Goal: Transaction & Acquisition: Purchase product/service

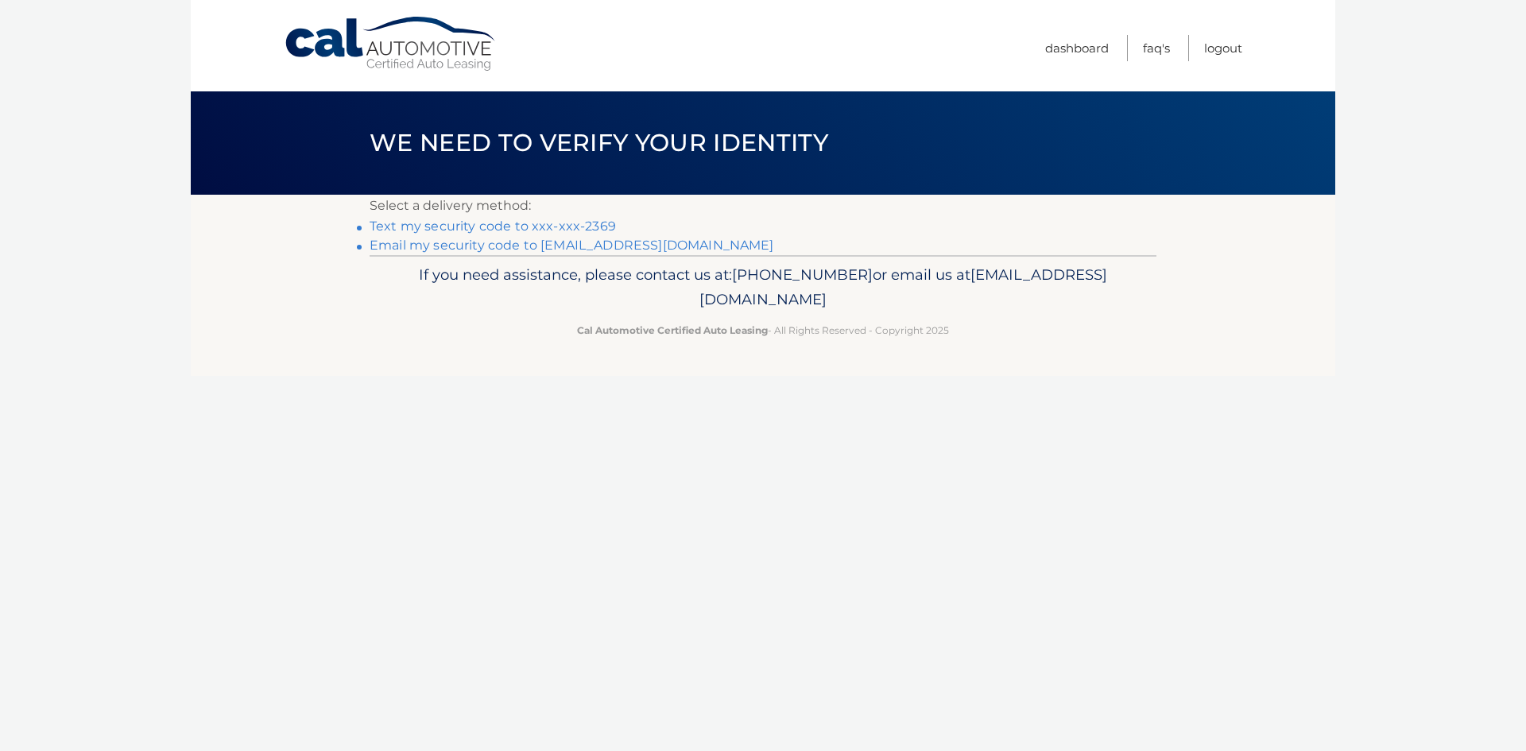
click at [432, 248] on link "Email my security code to m****@maviincny.com" at bounding box center [572, 245] width 405 height 15
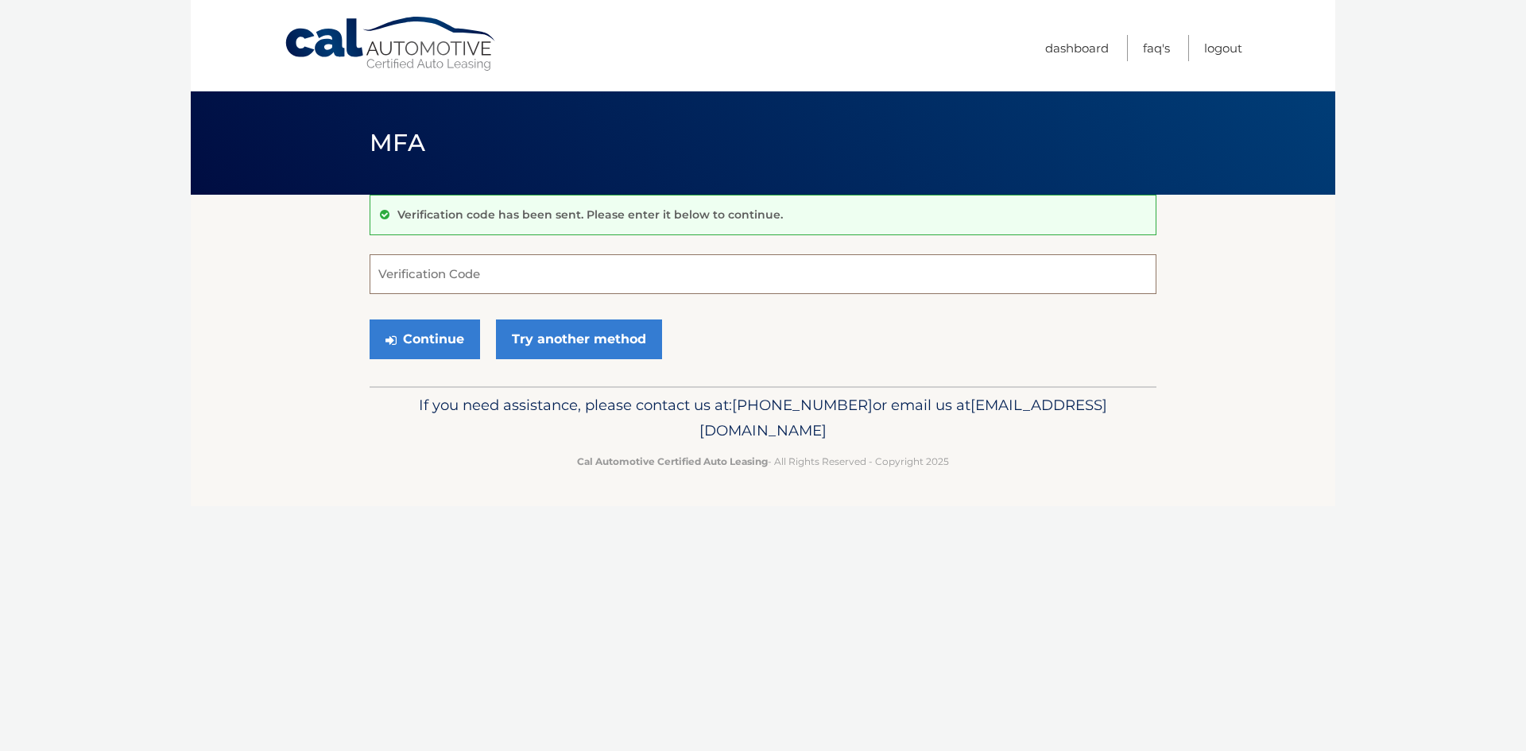
click at [428, 265] on input "Verification Code" at bounding box center [763, 274] width 787 height 40
click at [380, 277] on input "Verification Code" at bounding box center [763, 274] width 787 height 40
paste input "771064"
type input "771064"
click at [413, 338] on button "Continue" at bounding box center [425, 339] width 110 height 40
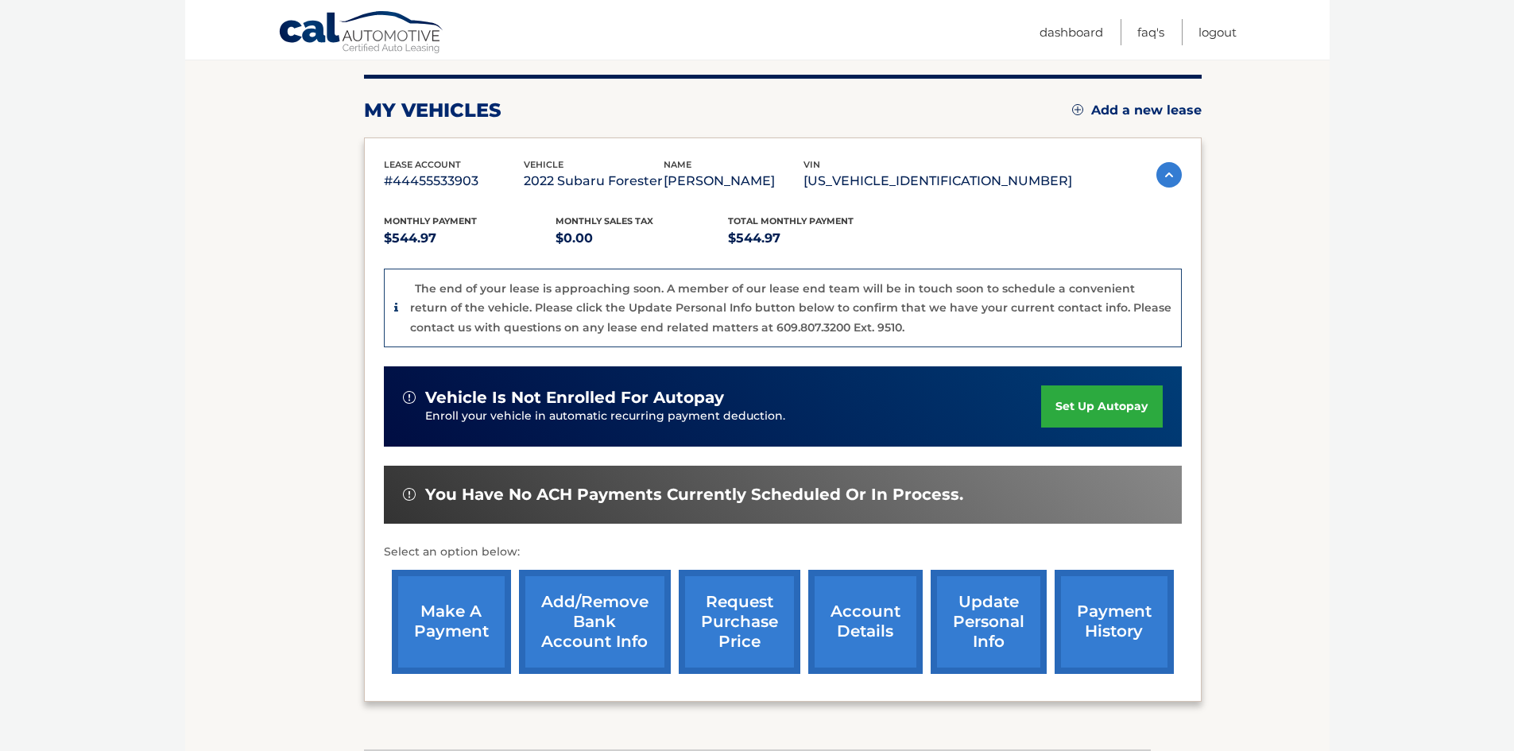
scroll to position [238, 0]
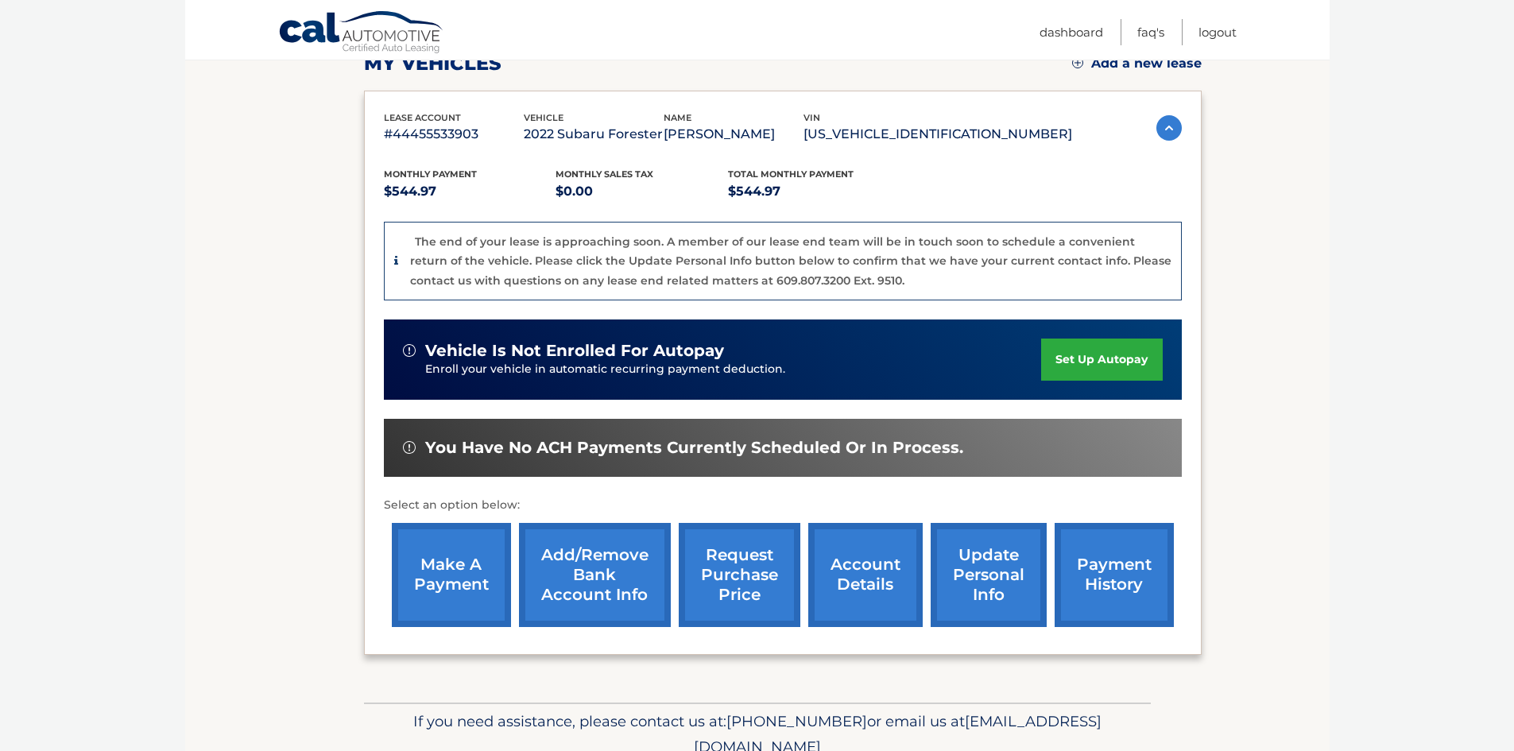
click at [490, 580] on link "make a payment" at bounding box center [451, 575] width 119 height 104
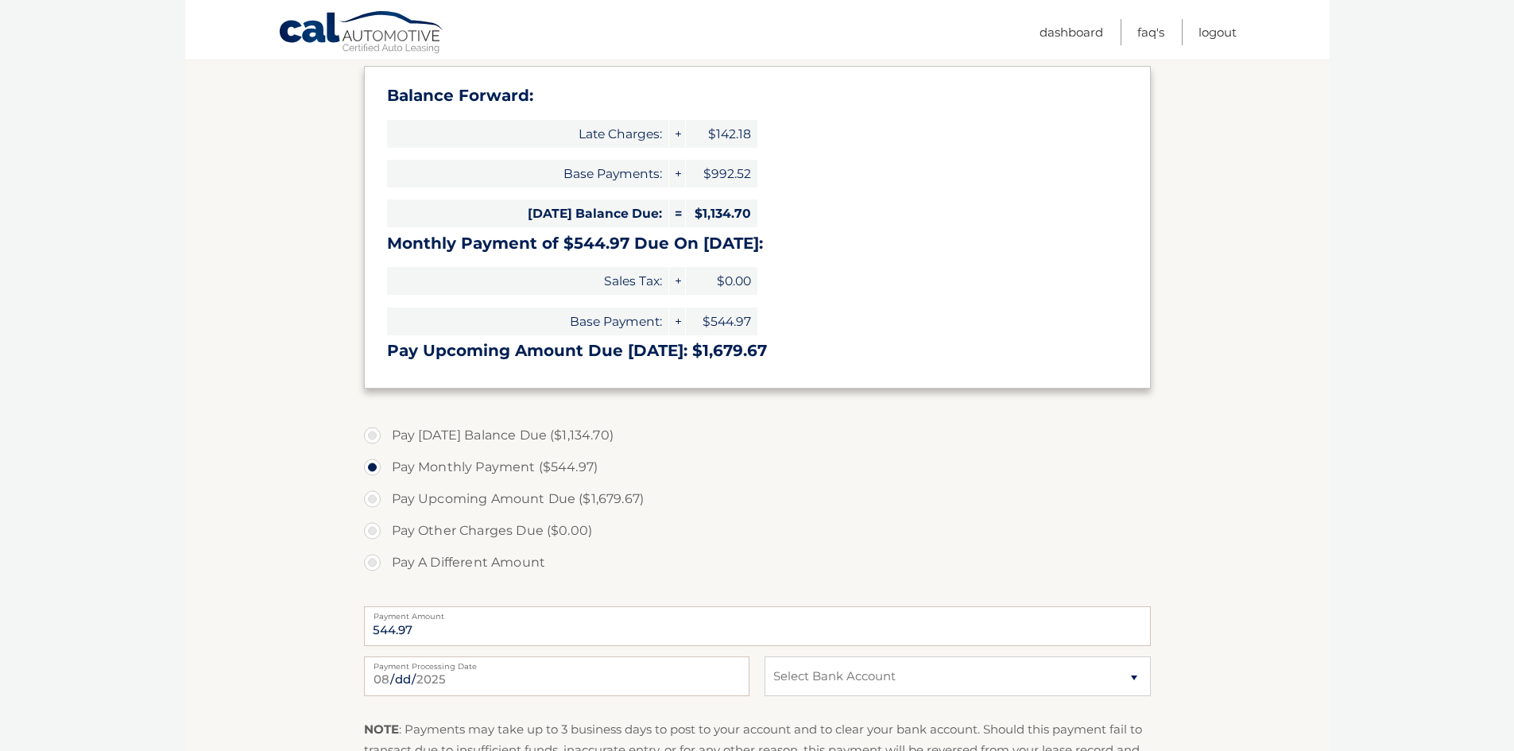
scroll to position [318, 0]
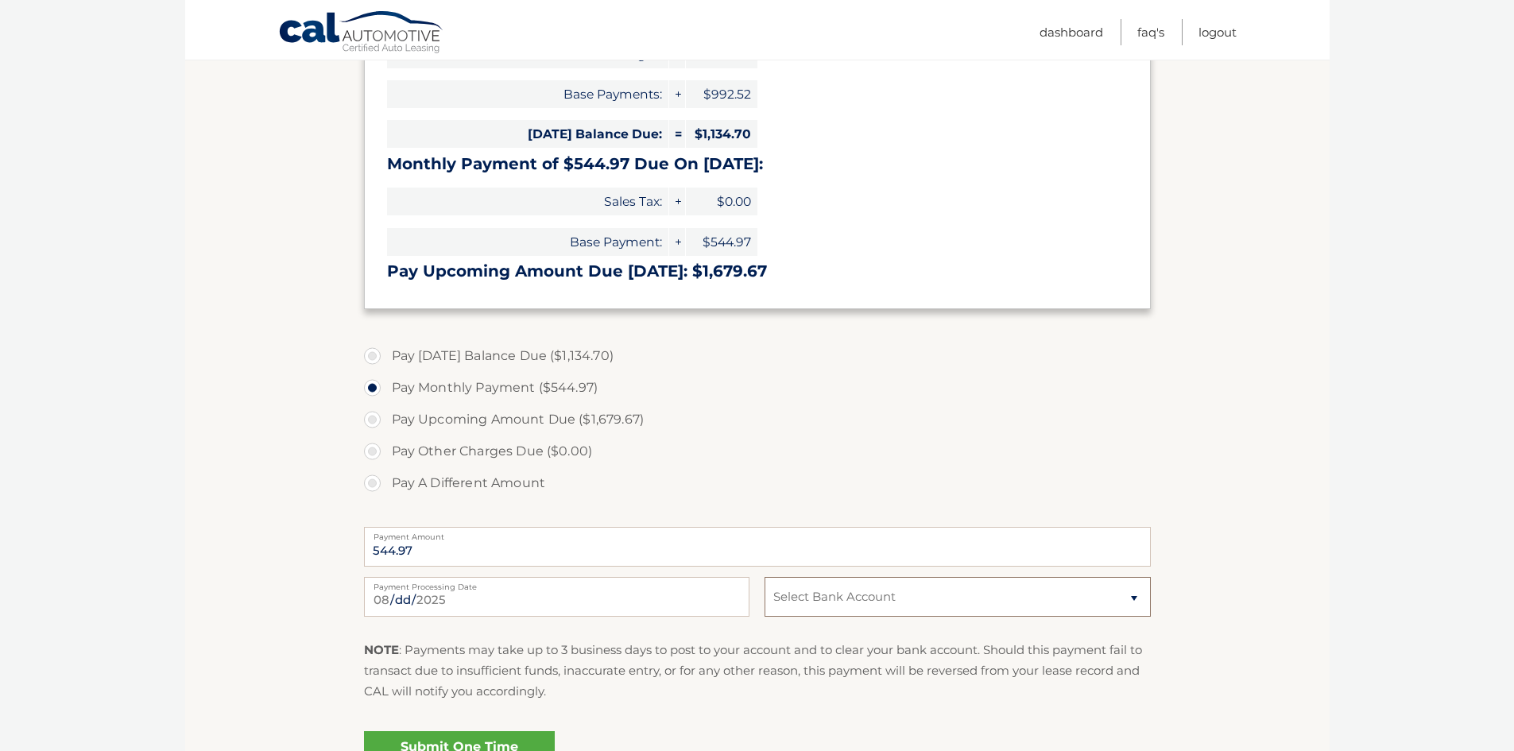
click at [796, 590] on select "Select Bank Account Checking JPMORGAN CHASE BANK, NA *****9693 Checking SPRING …" at bounding box center [956, 597] width 385 height 40
select select "YTFlM2U0YjEtYmJkNi00MjRlLWIyZDMtYTM5NjY0OTQyNzdh"
click at [764, 577] on select "Select Bank Account Checking JPMORGAN CHASE BANK, NA *****9693 Checking SPRING …" at bounding box center [956, 597] width 385 height 40
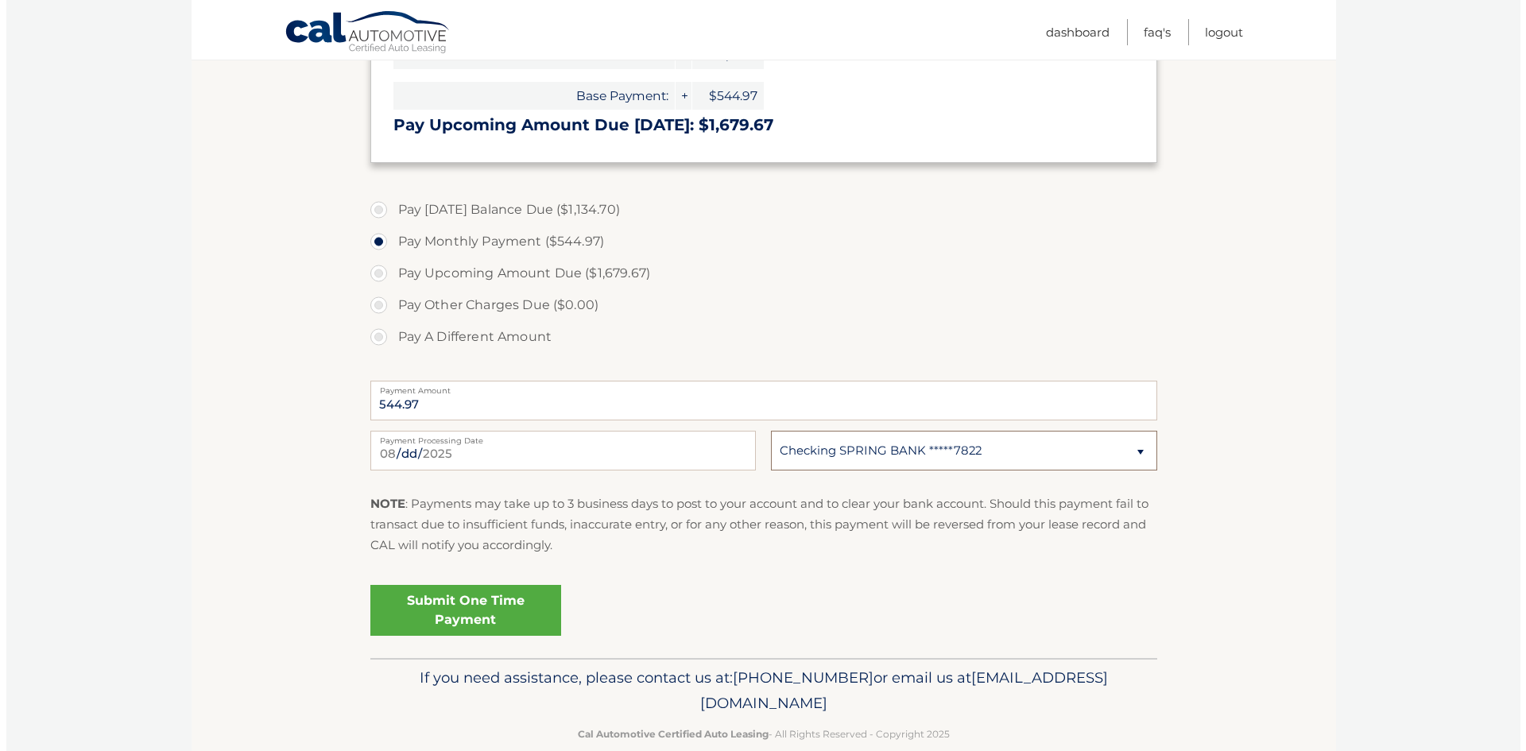
scroll to position [477, 0]
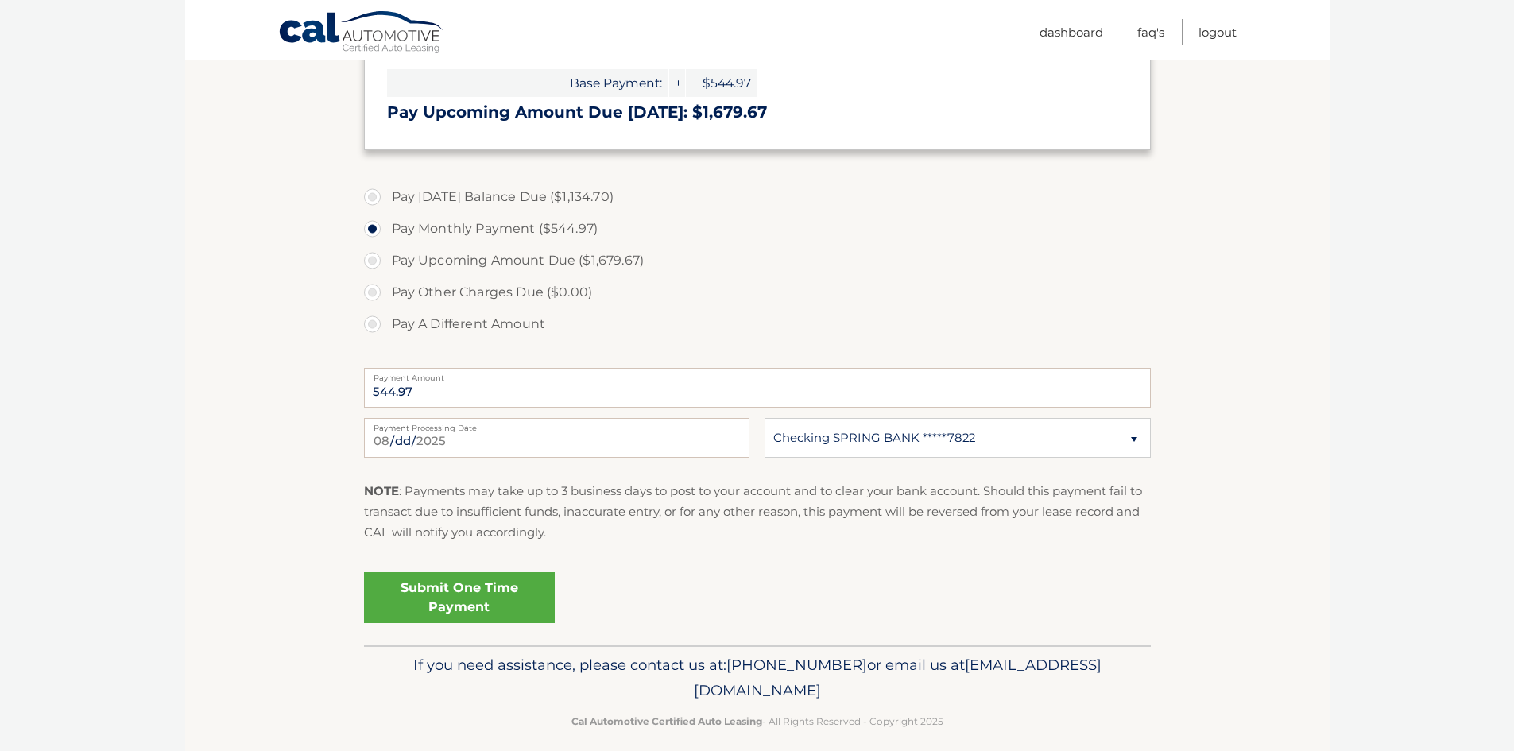
click at [415, 599] on link "Submit One Time Payment" at bounding box center [459, 597] width 191 height 51
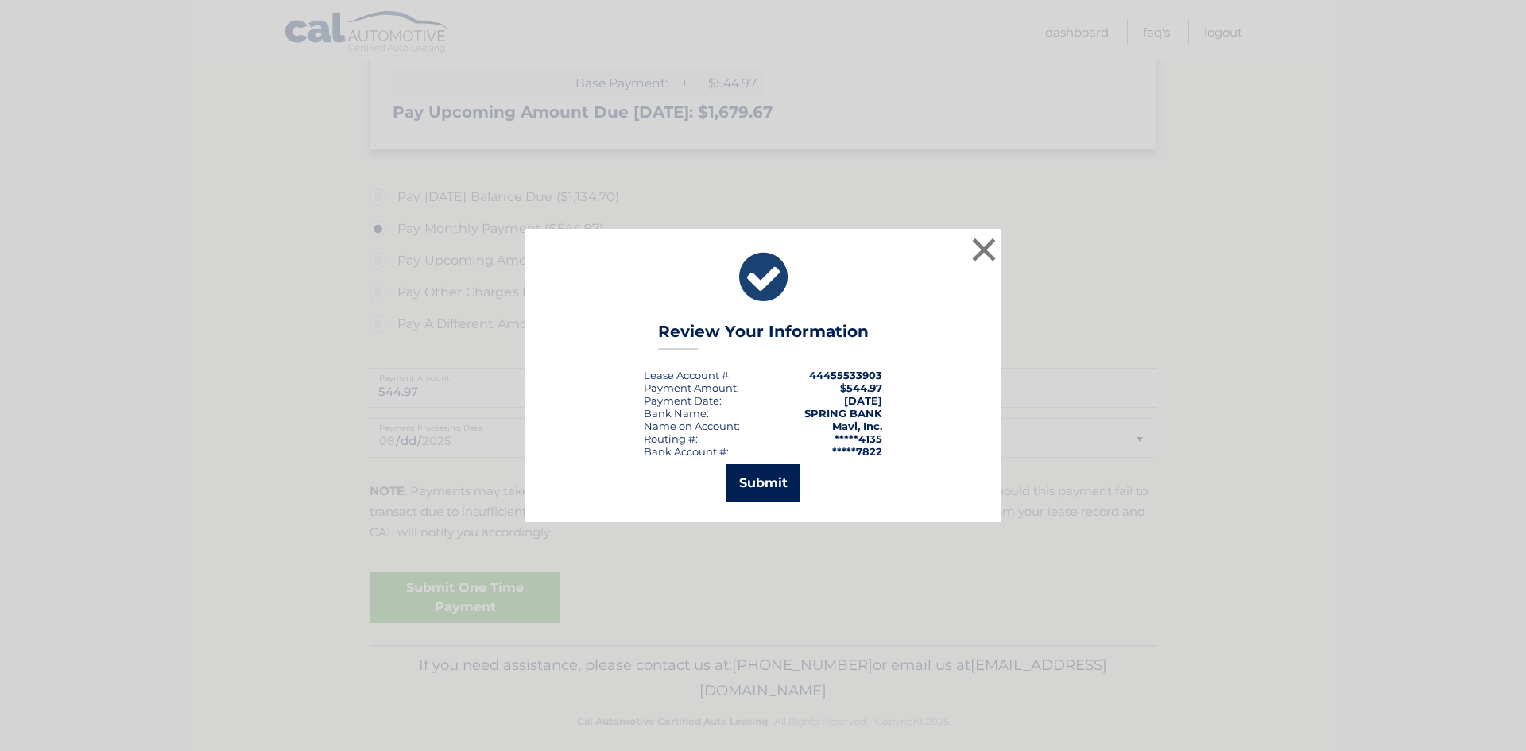
click at [771, 493] on button "Submit" at bounding box center [763, 483] width 74 height 38
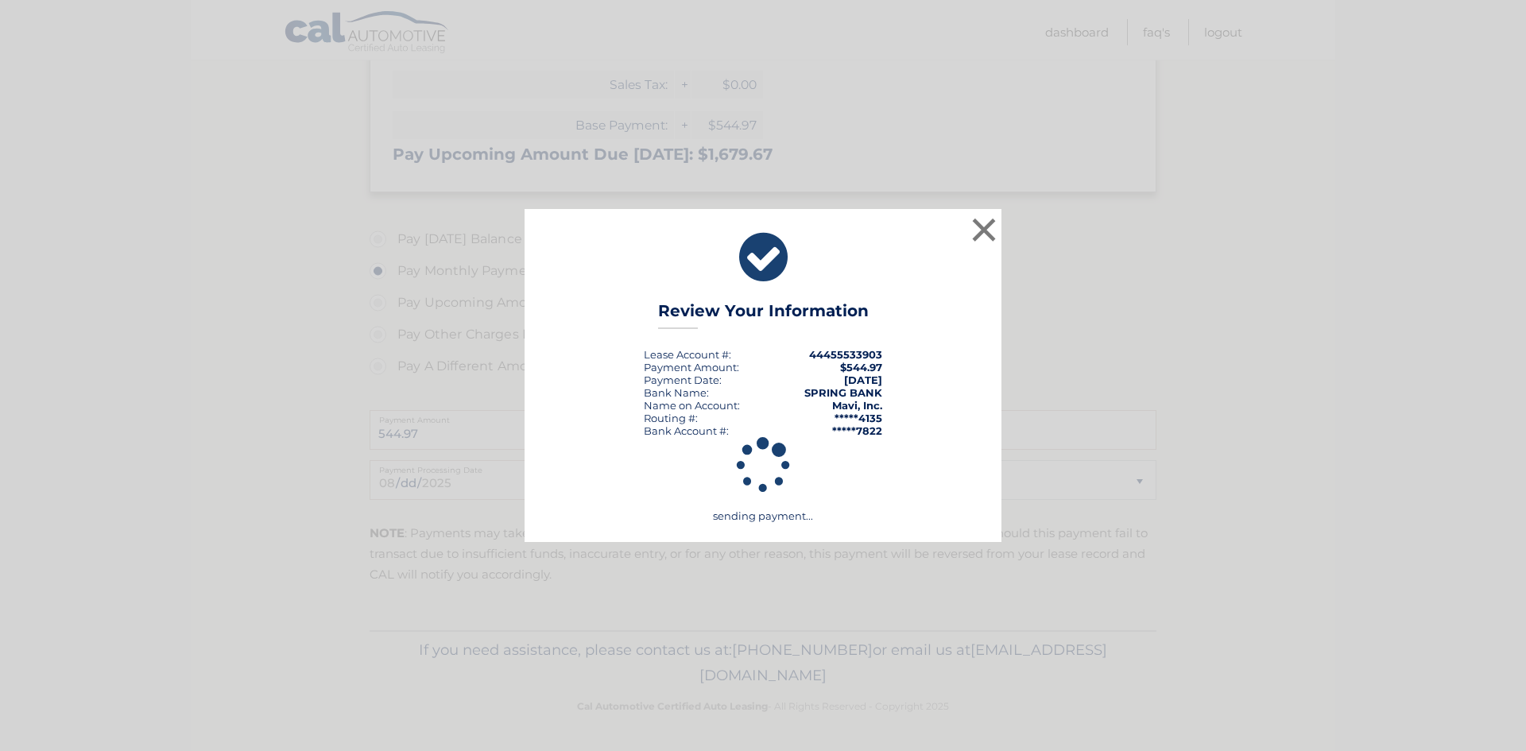
scroll to position [435, 0]
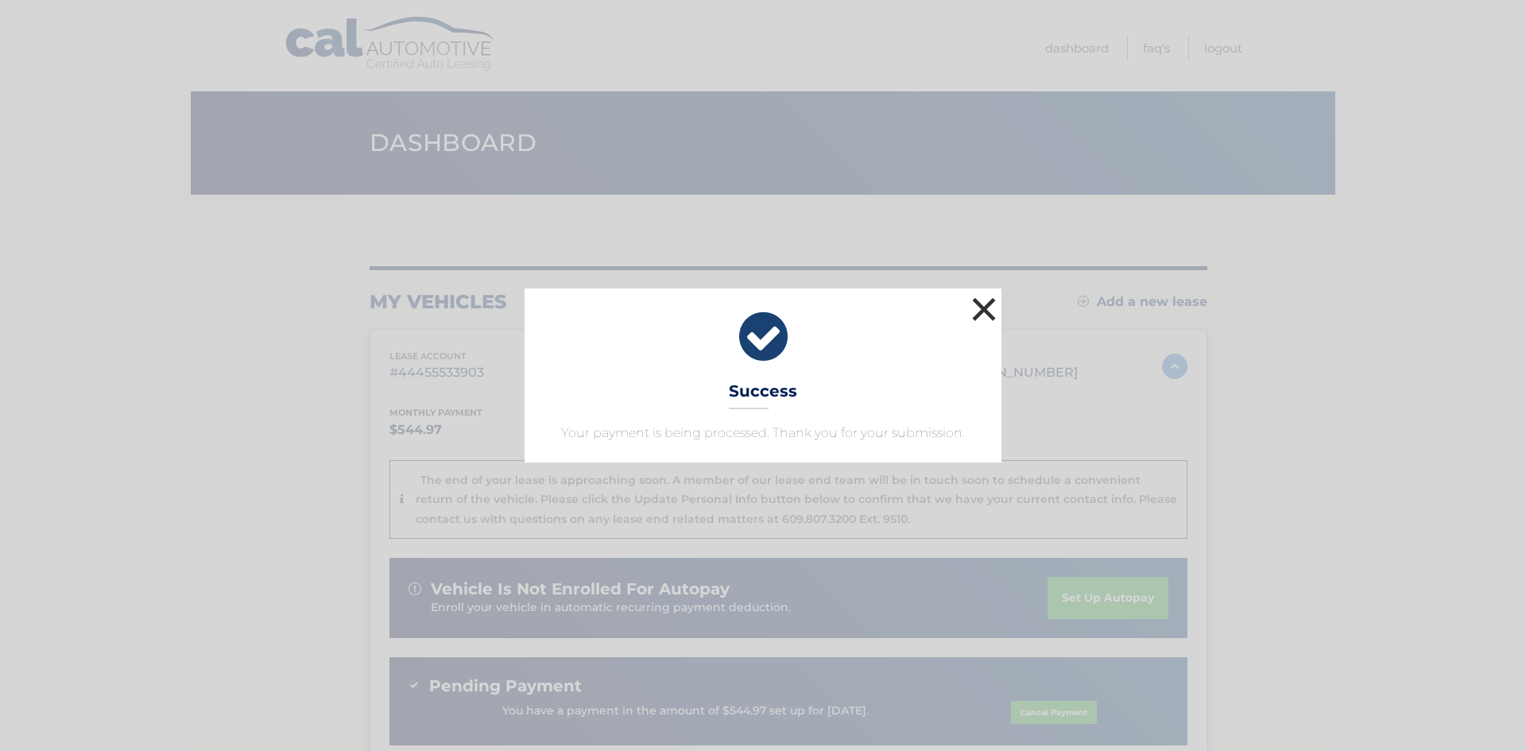
click at [985, 301] on button "×" at bounding box center [984, 309] width 32 height 32
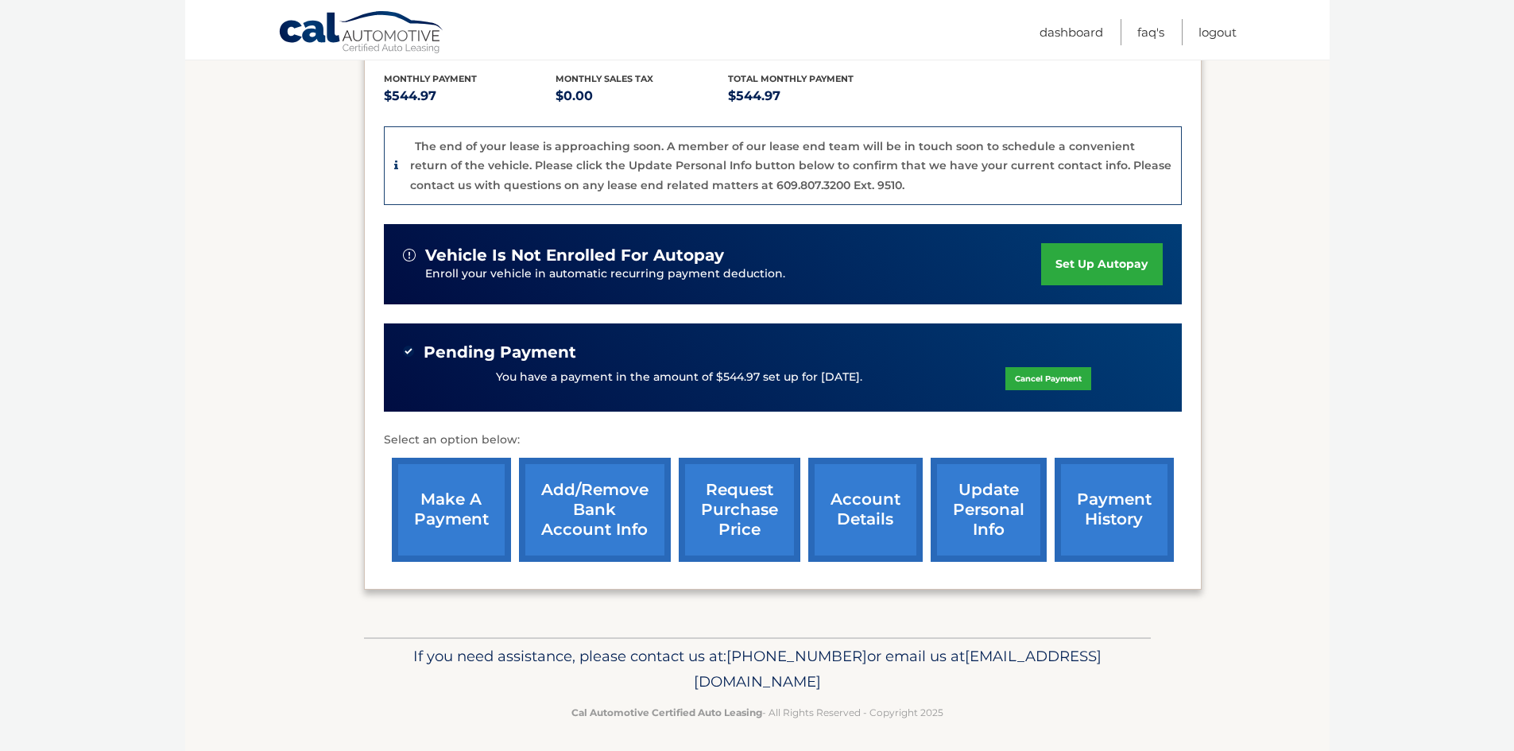
scroll to position [341, 0]
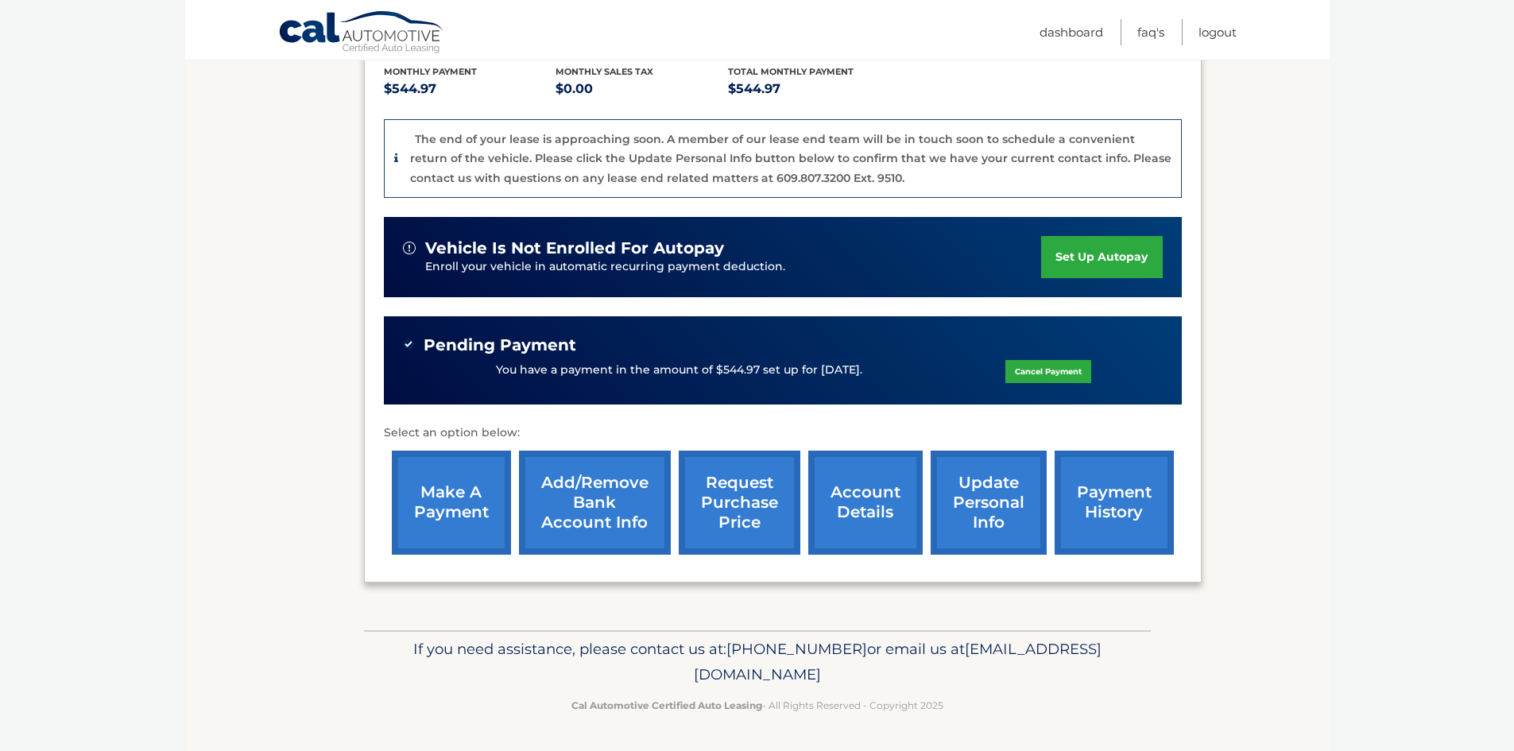
click at [733, 482] on link "request purchase price" at bounding box center [740, 503] width 122 height 104
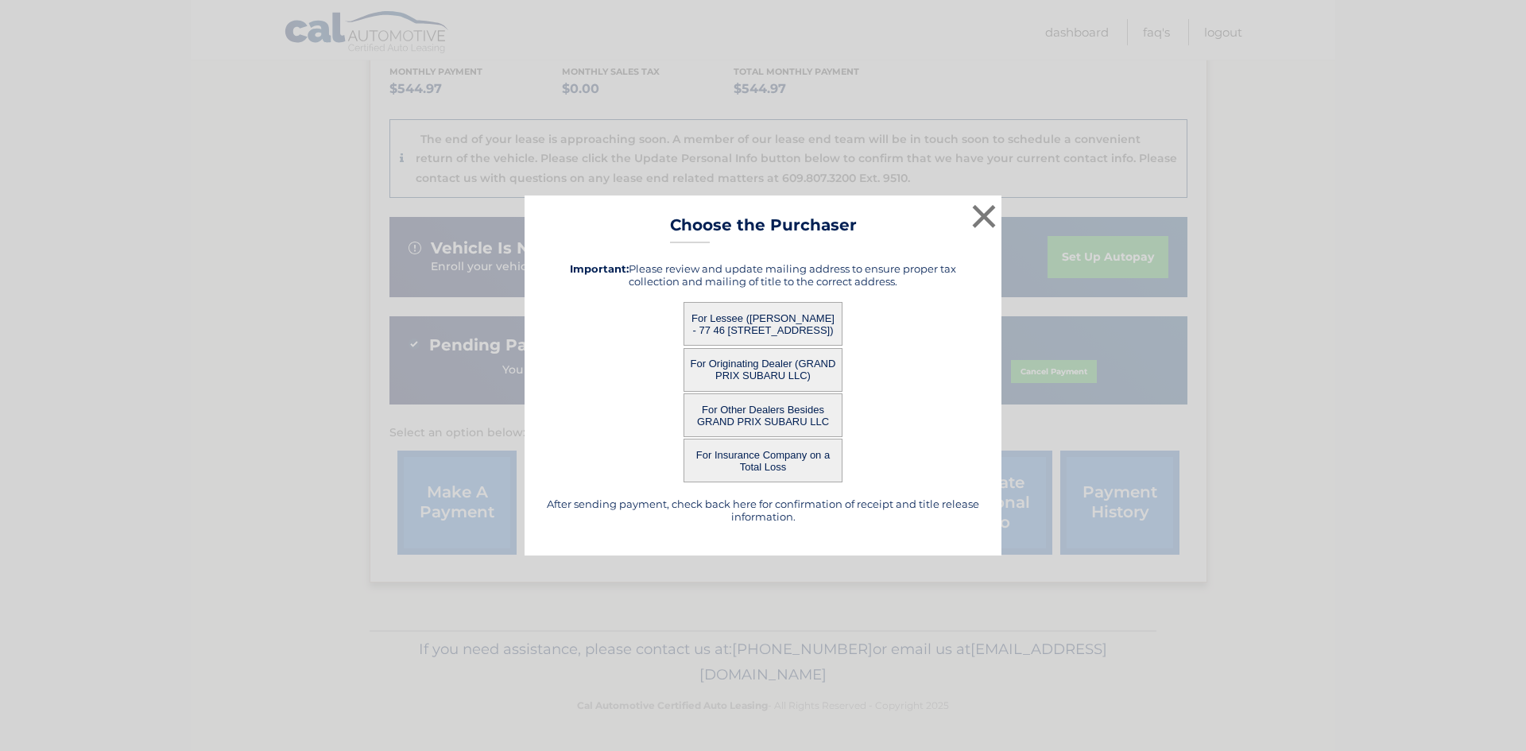
click at [757, 410] on button "For Other Dealers Besides GRAND PRIX SUBARU LLC" at bounding box center [762, 415] width 159 height 44
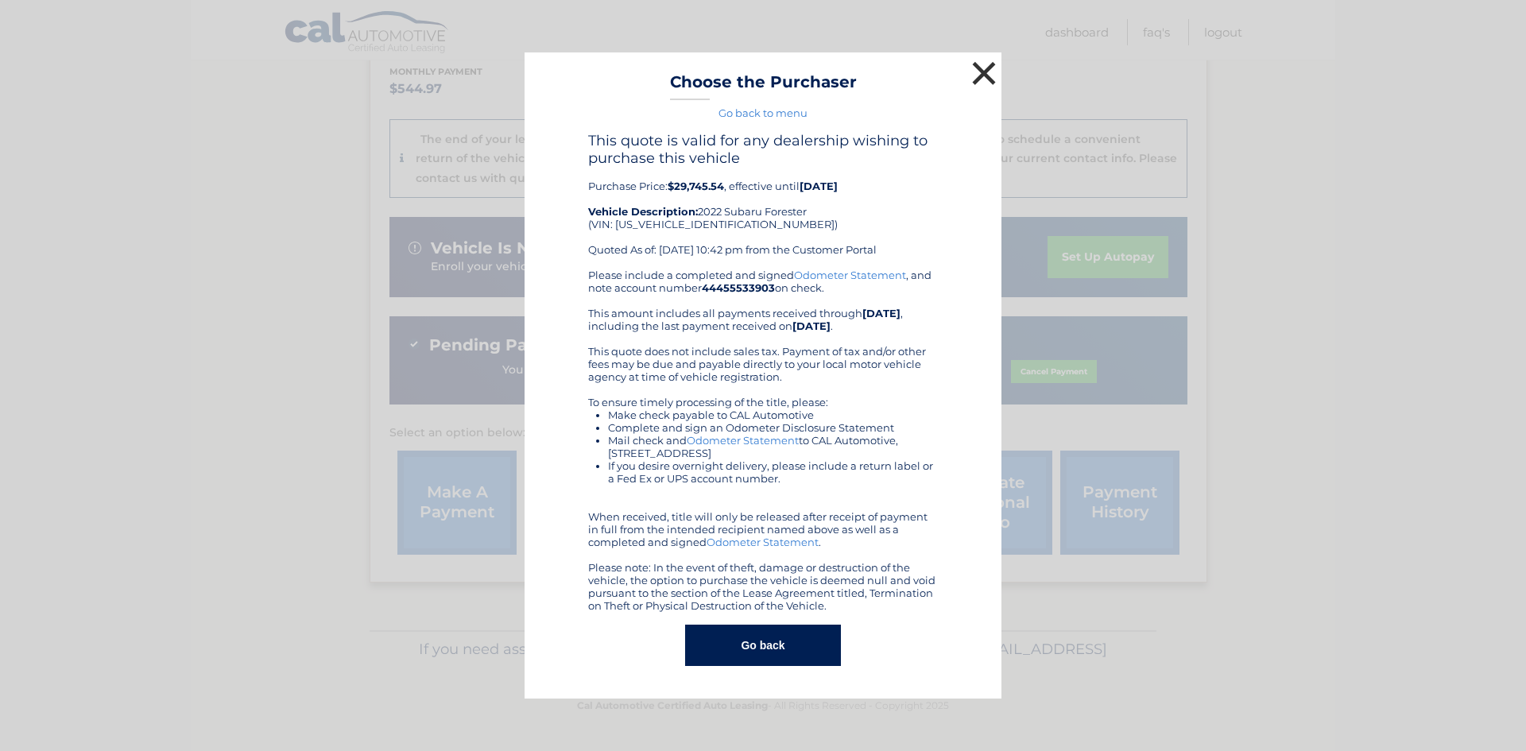
click at [980, 76] on button "×" at bounding box center [984, 73] width 32 height 32
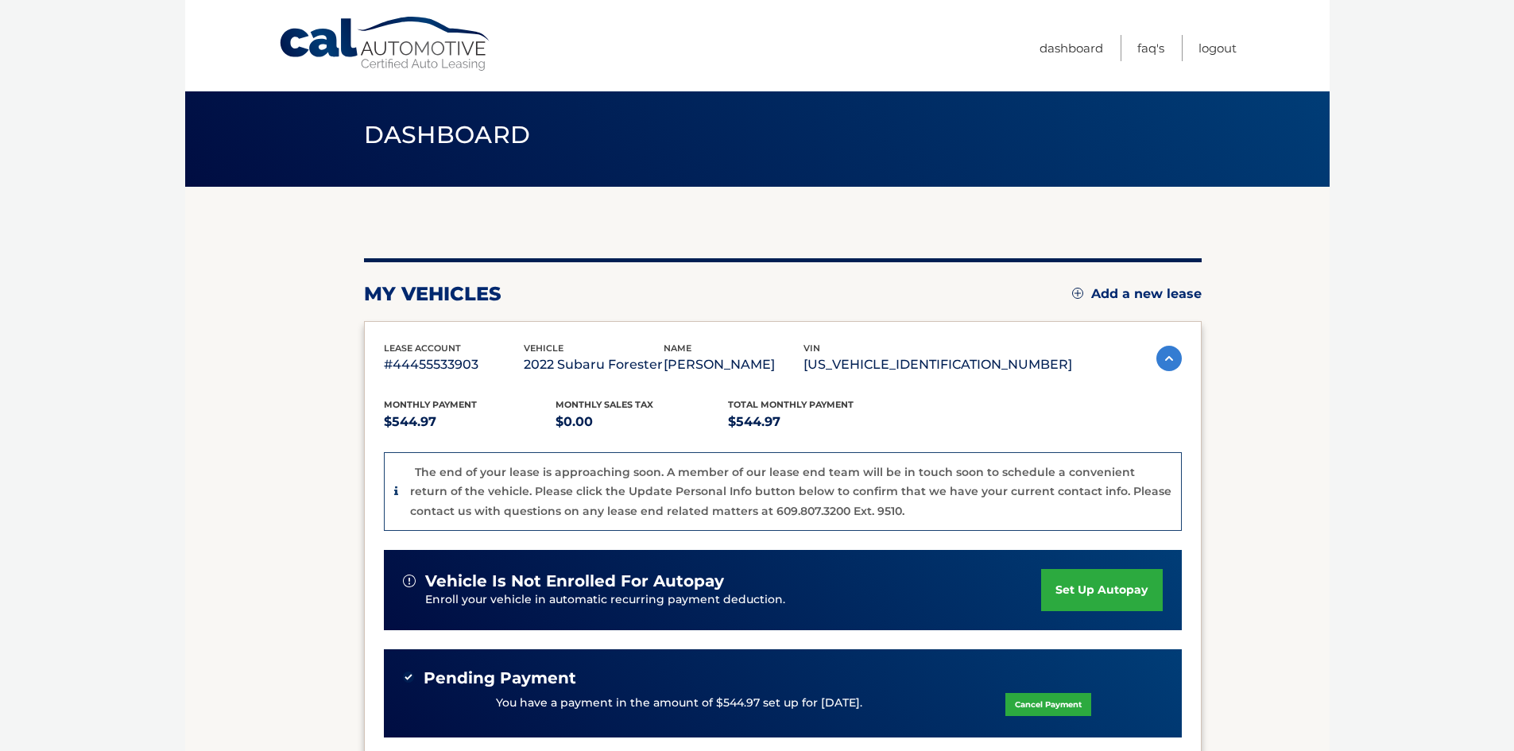
scroll to position [0, 0]
